Goal: Information Seeking & Learning: Find contact information

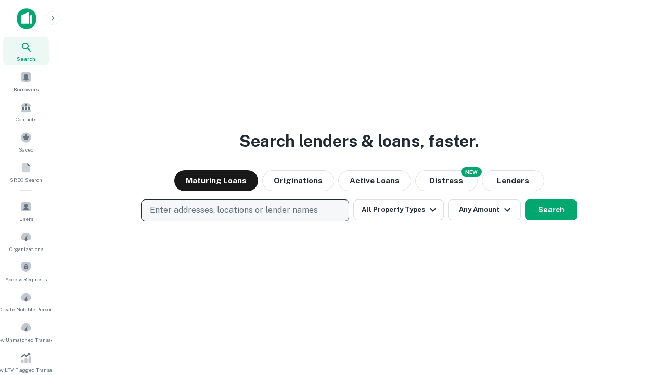
click at [245, 210] on p "Enter addresses, locations or lender names" at bounding box center [234, 210] width 168 height 12
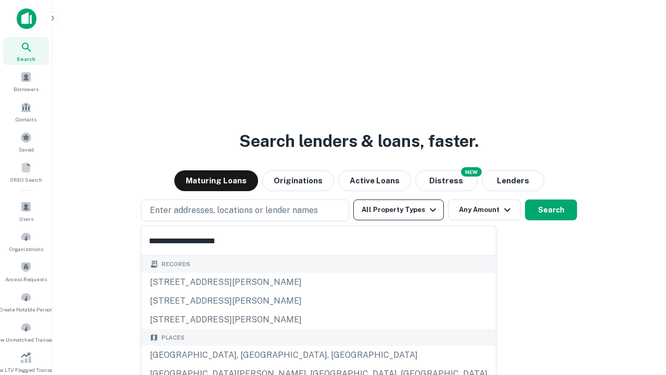
click at [249, 355] on div "[GEOGRAPHIC_DATA], [GEOGRAPHIC_DATA], [GEOGRAPHIC_DATA]" at bounding box center [319, 355] width 354 height 19
click at [399, 210] on button "All Property Types" at bounding box center [398, 209] width 91 height 21
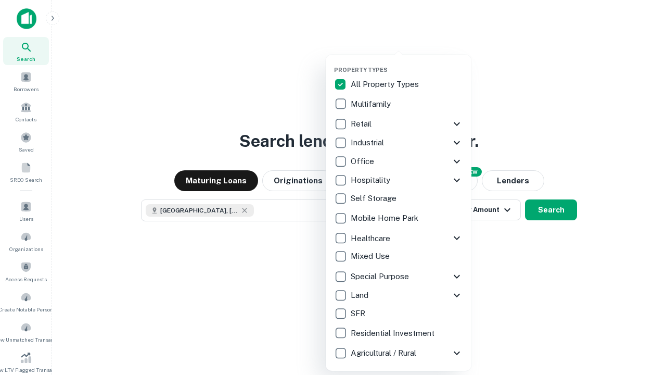
click at [407, 63] on button "button" at bounding box center [407, 63] width 146 height 1
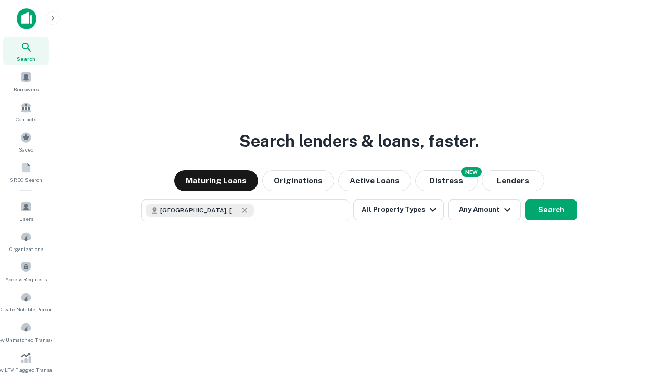
scroll to position [17, 0]
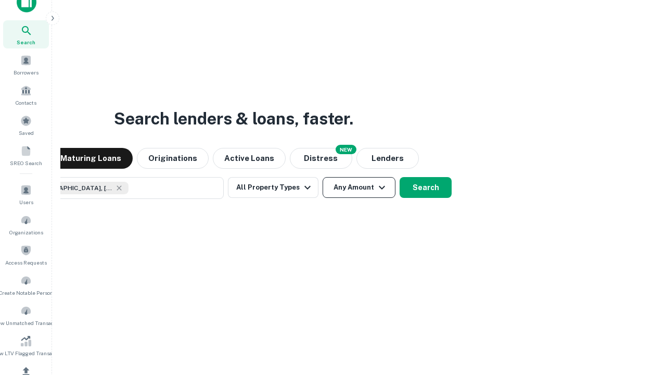
click at [323, 177] on button "Any Amount" at bounding box center [359, 187] width 73 height 21
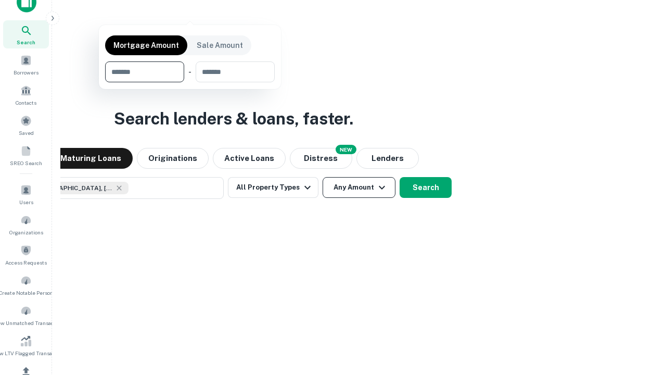
scroll to position [75, 295]
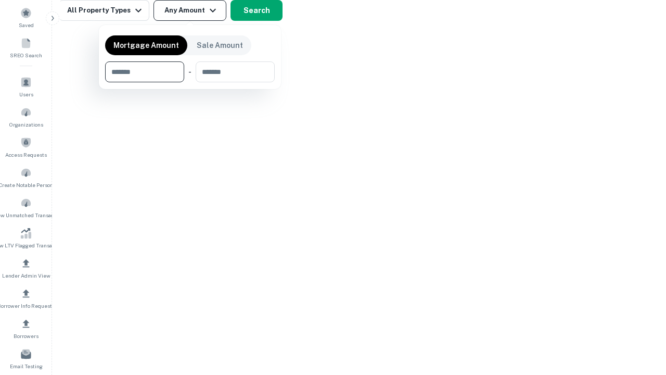
type input "*******"
click at [190, 82] on button "button" at bounding box center [190, 82] width 170 height 1
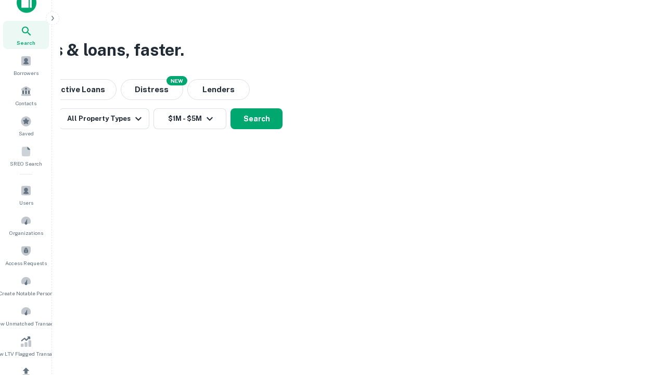
scroll to position [6, 192]
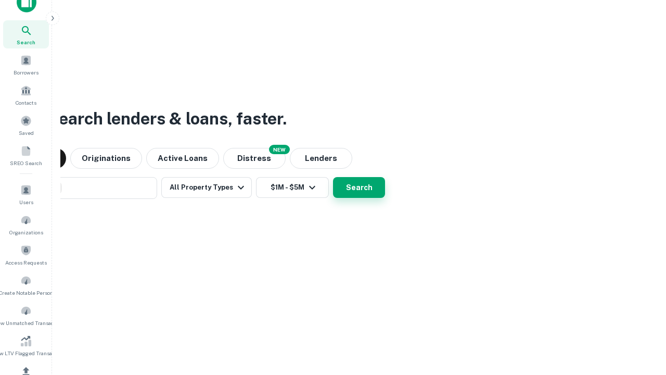
click at [333, 177] on button "Search" at bounding box center [359, 187] width 52 height 21
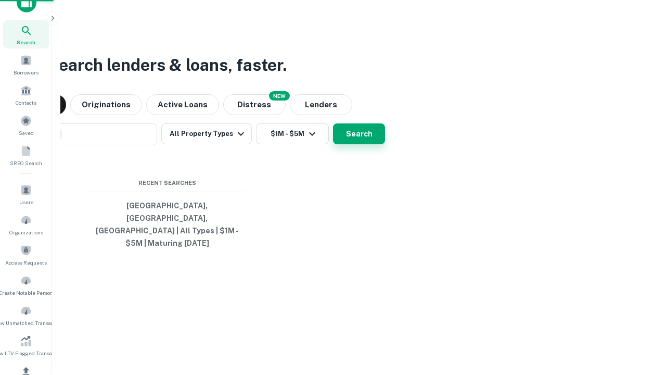
scroll to position [34, 295]
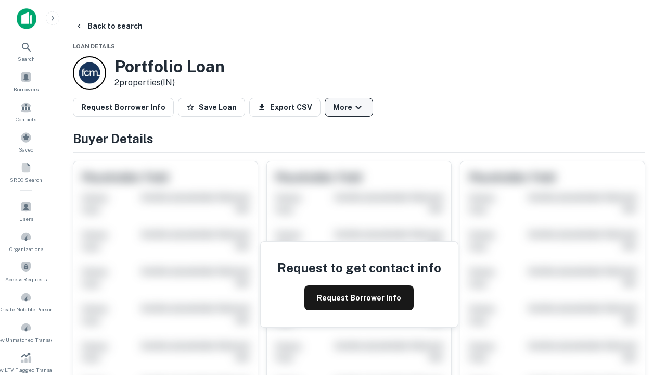
click at [349, 107] on button "More" at bounding box center [349, 107] width 48 height 19
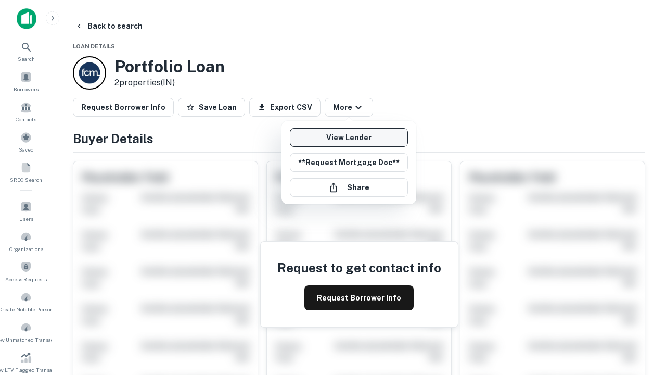
click at [349, 137] on link "View Lender" at bounding box center [349, 137] width 118 height 19
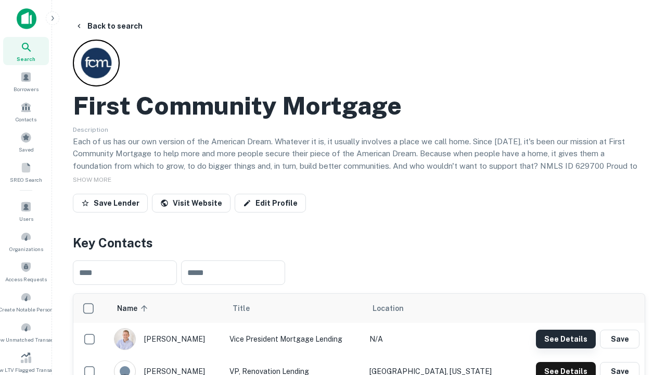
click at [566, 338] on button "See Details" at bounding box center [566, 338] width 60 height 19
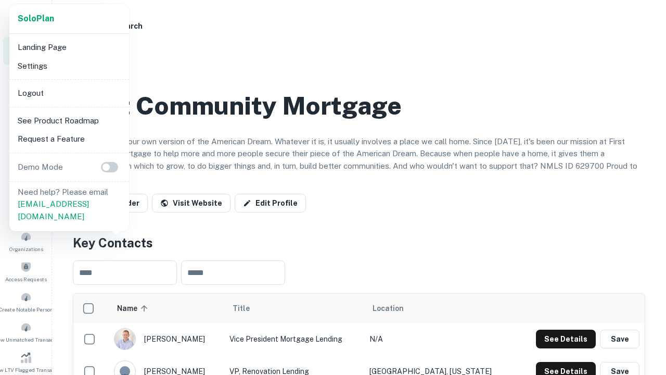
scroll to position [363, 0]
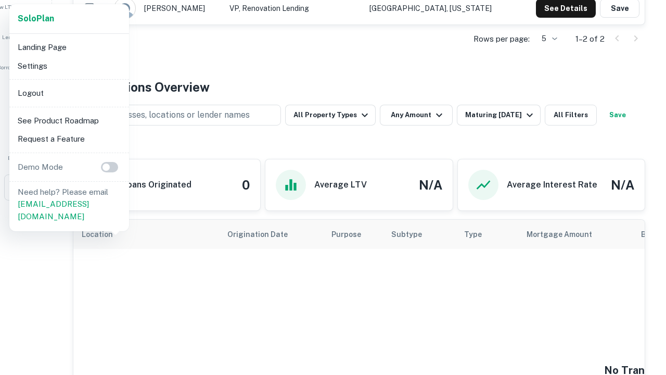
click at [69, 93] on li "Logout" at bounding box center [69, 93] width 111 height 19
